Goal: Navigation & Orientation: Find specific page/section

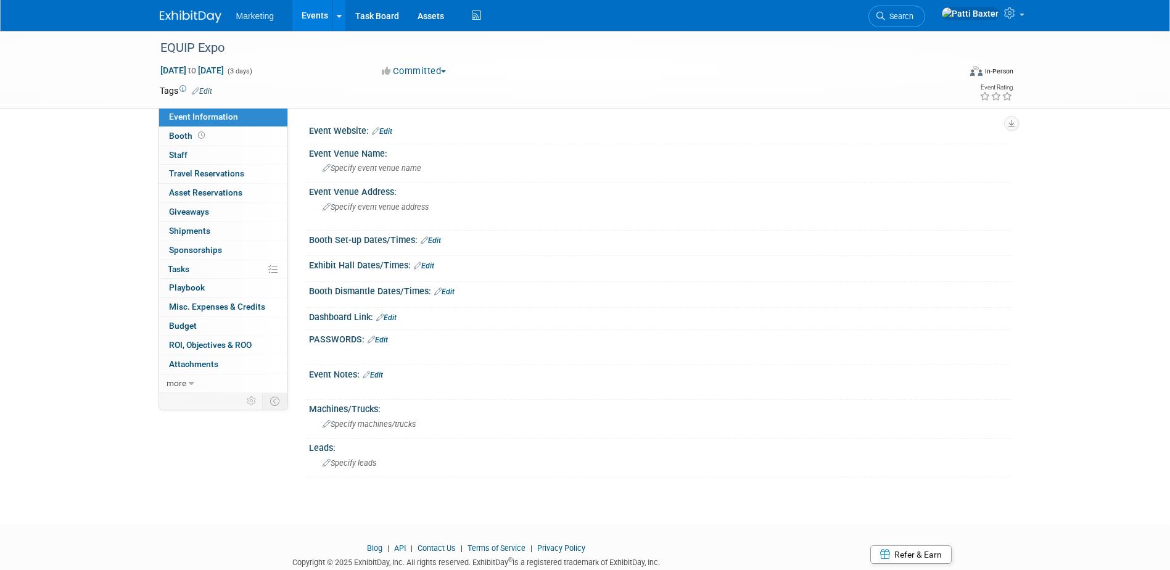
click at [308, 8] on link "Events" at bounding box center [314, 15] width 45 height 31
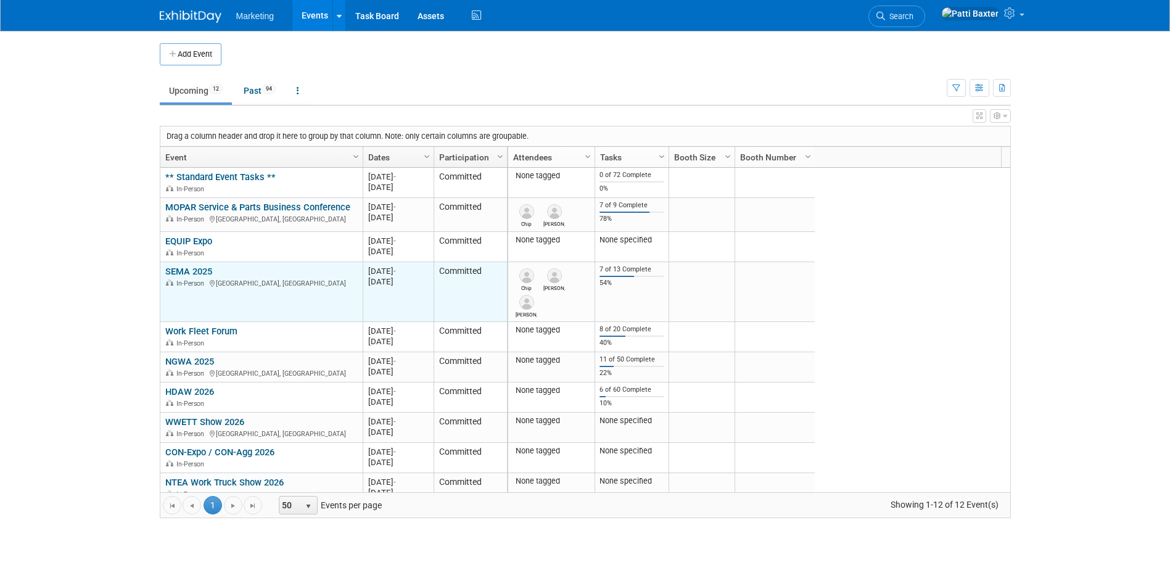
click at [199, 276] on link "SEMA 2025" at bounding box center [188, 271] width 47 height 11
